Goal: Find contact information: Find contact information

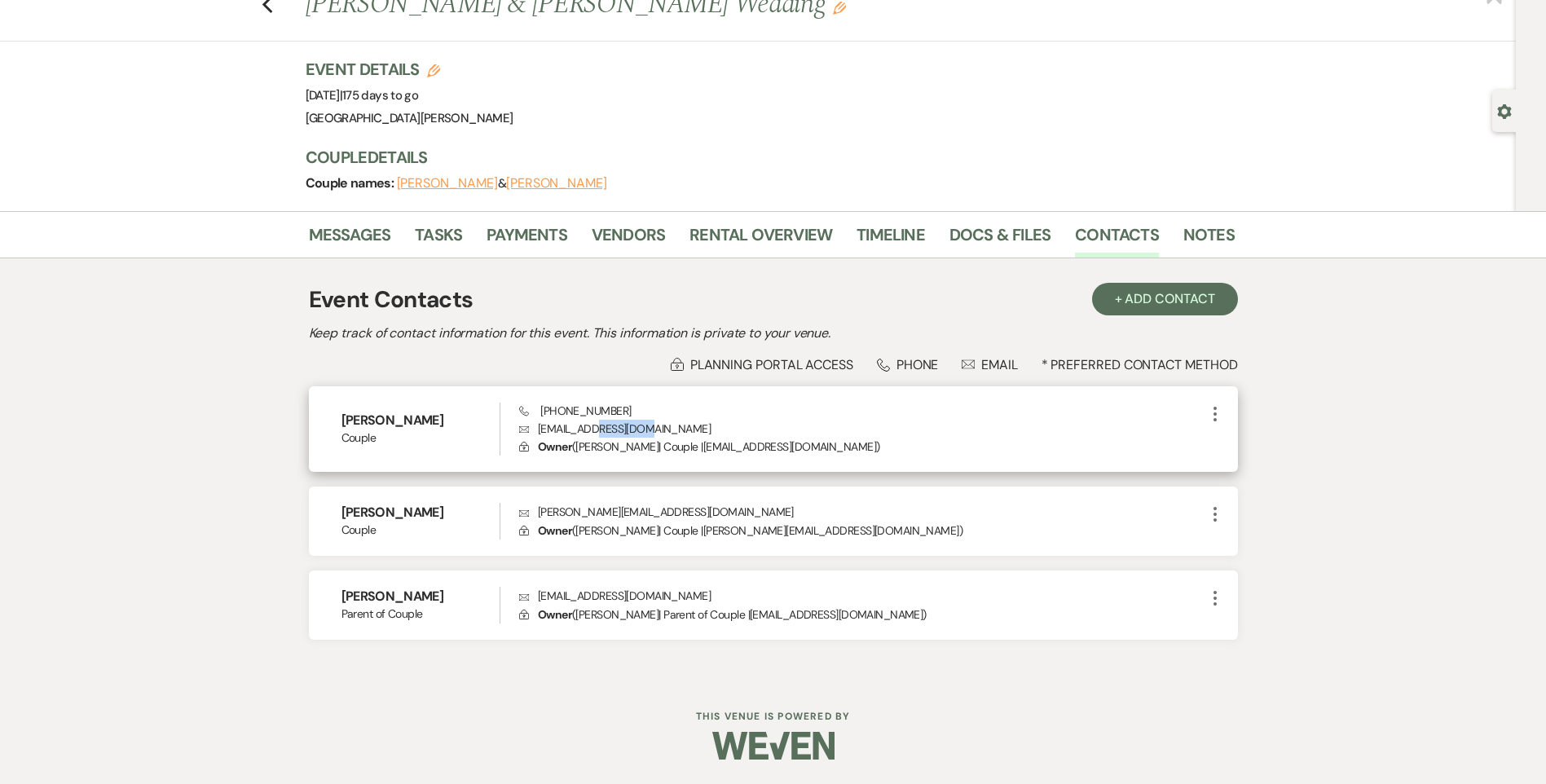
drag, startPoint x: 665, startPoint y: 426, endPoint x: 608, endPoint y: 421, distance: 57.2
click at [608, 421] on p "Envelope [EMAIL_ADDRESS][DOMAIN_NAME]" at bounding box center [861, 427] width 685 height 18
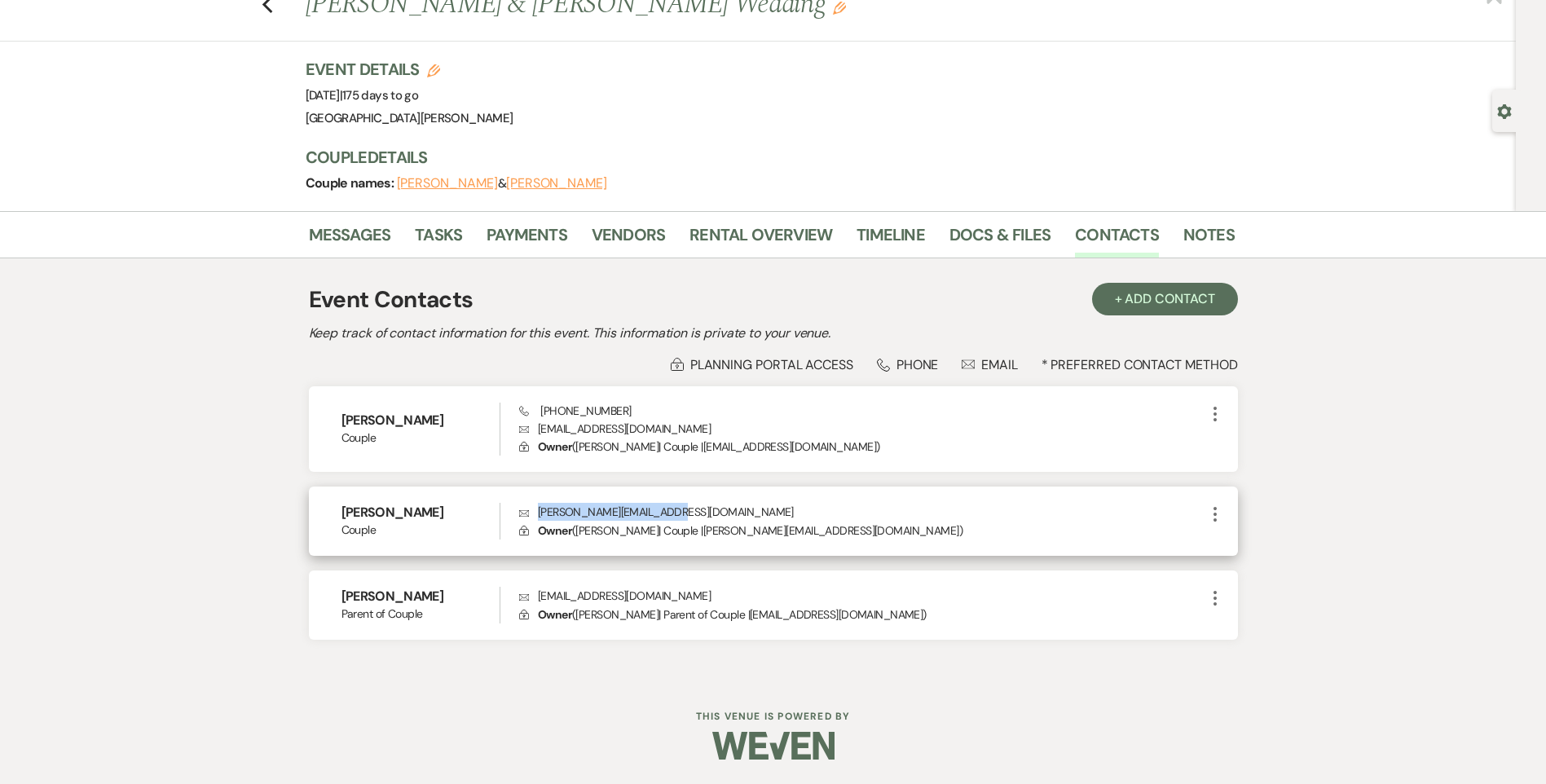
drag, startPoint x: 608, startPoint y: 421, endPoint x: 539, endPoint y: 506, distance: 109.5
click at [539, 506] on p "Envelope [PERSON_NAME][EMAIL_ADDRESS][DOMAIN_NAME]" at bounding box center [861, 511] width 685 height 18
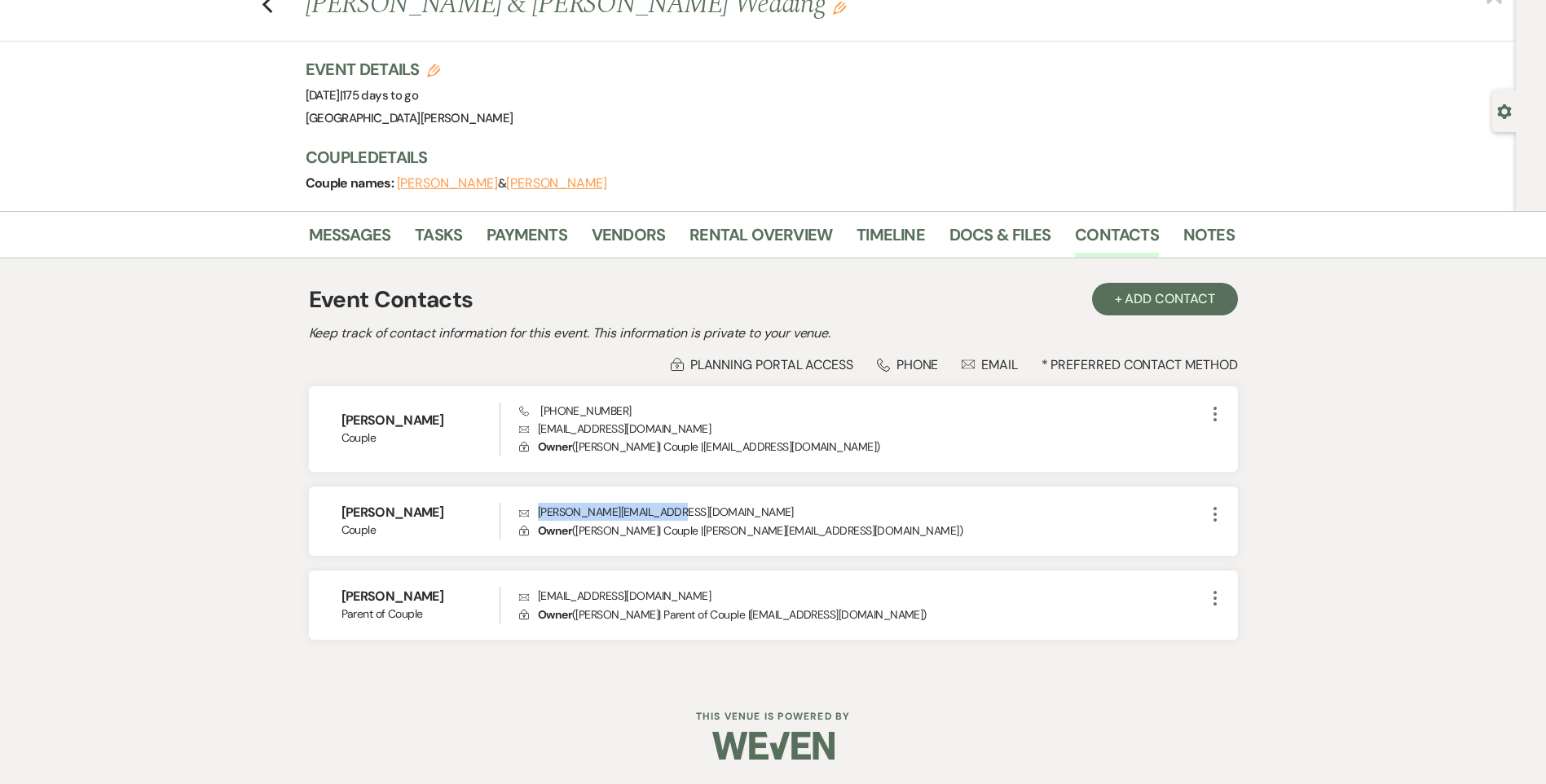
copy p "[PERSON_NAME][EMAIL_ADDRESS][DOMAIN_NAME]"
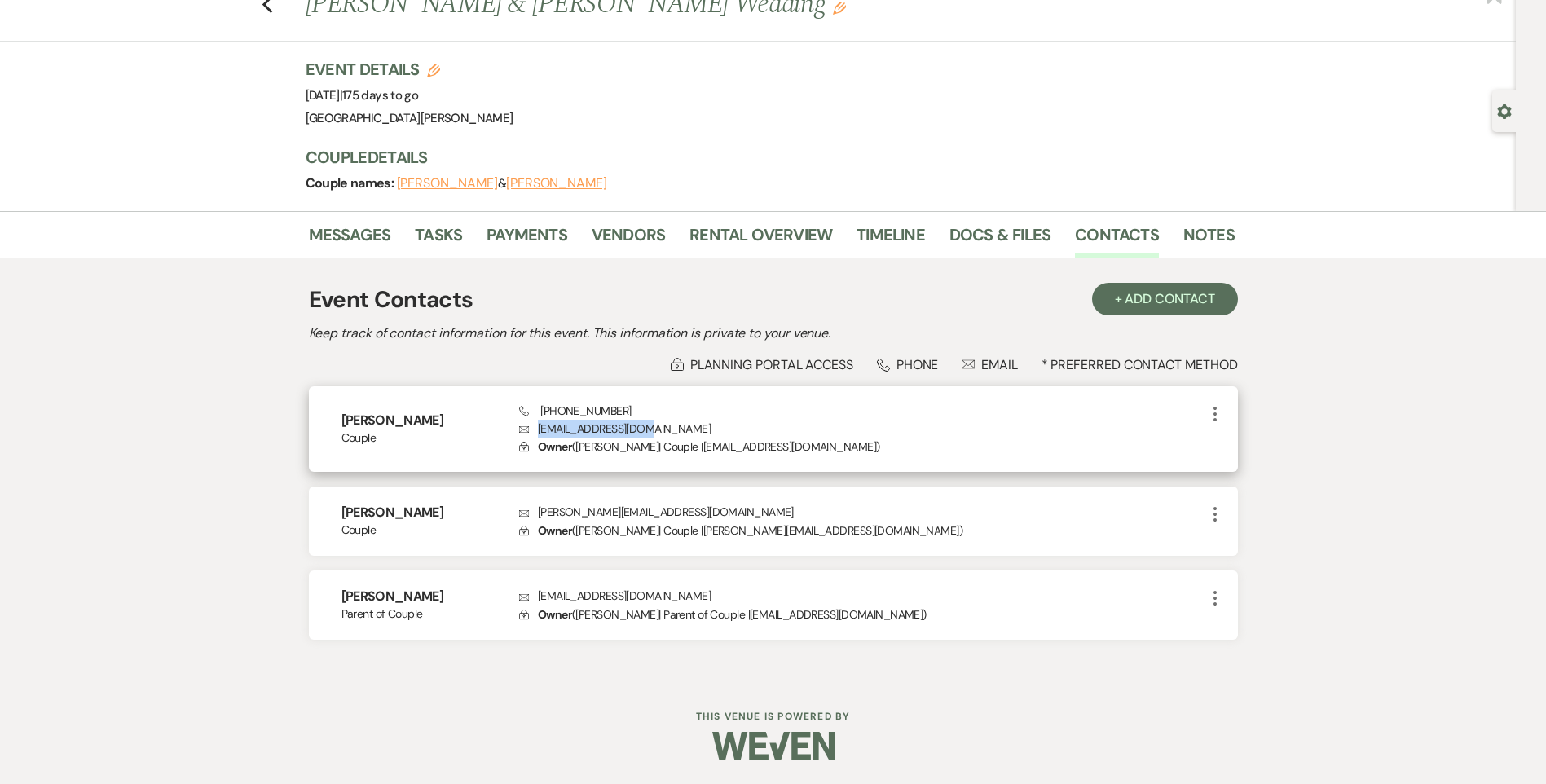
drag, startPoint x: 680, startPoint y: 432, endPoint x: 537, endPoint y: 433, distance: 143.0
click at [537, 433] on p "Envelope [EMAIL_ADDRESS][DOMAIN_NAME]" at bounding box center [861, 427] width 685 height 18
copy p "[EMAIL_ADDRESS][DOMAIN_NAME]"
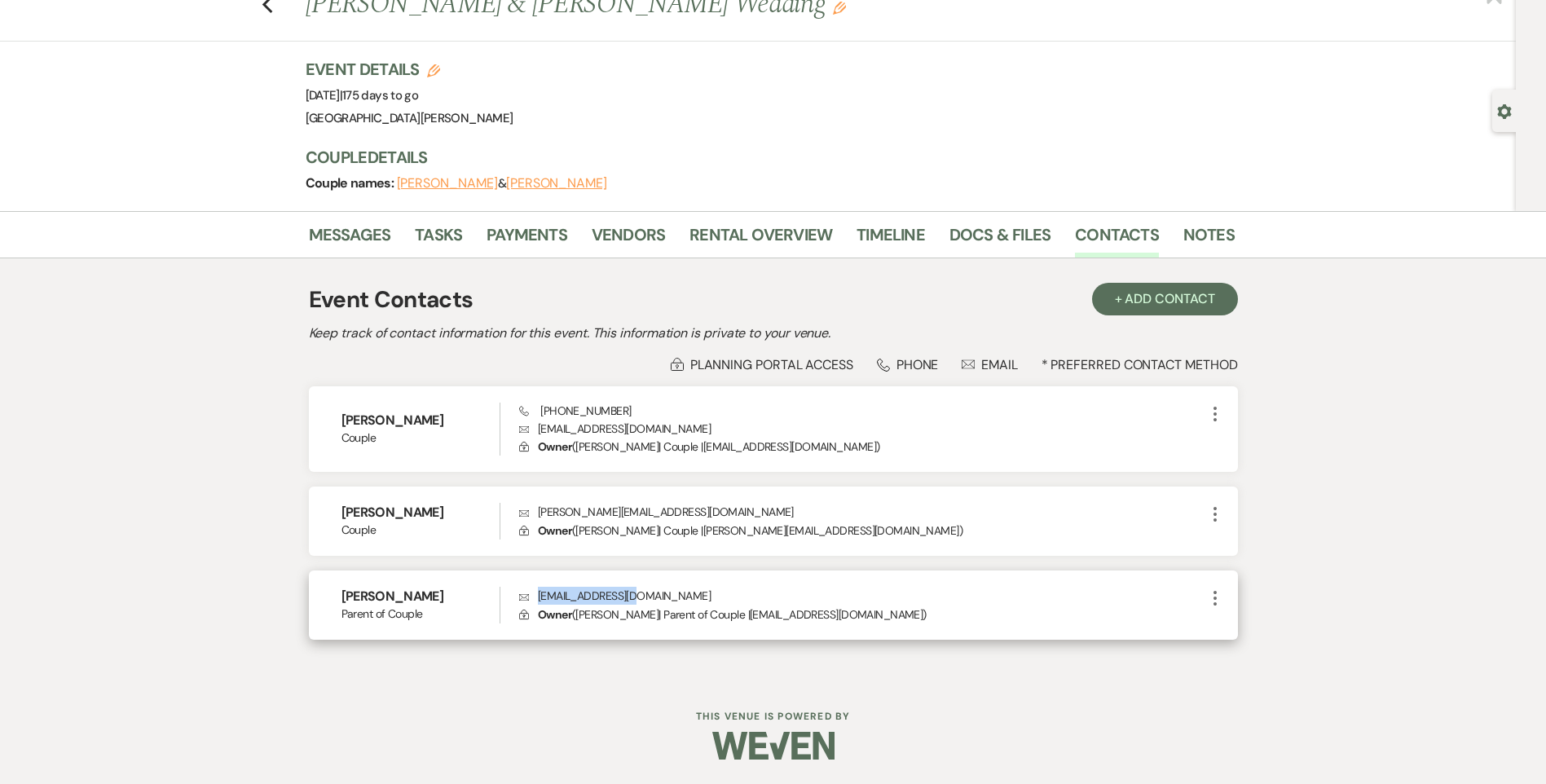
drag, startPoint x: 634, startPoint y: 595, endPoint x: 534, endPoint y: 597, distance: 100.0
click at [534, 597] on p "Envelope [EMAIL_ADDRESS][DOMAIN_NAME]" at bounding box center [861, 595] width 685 height 18
copy p "[EMAIL_ADDRESS][DOMAIN_NAME]"
